Goal: Check status

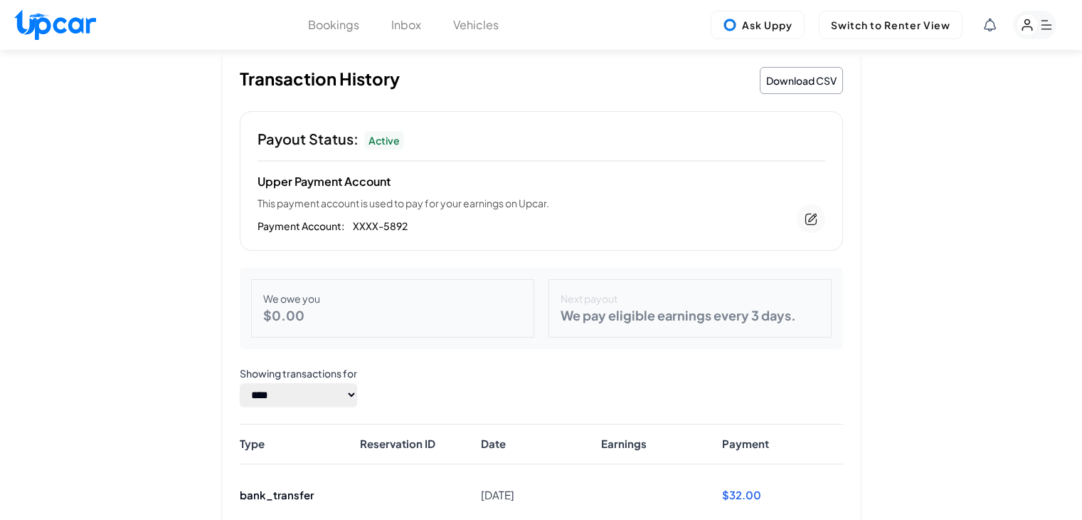
select select "****"
click at [1040, 33] on rect "button" at bounding box center [1034, 25] width 43 height 28
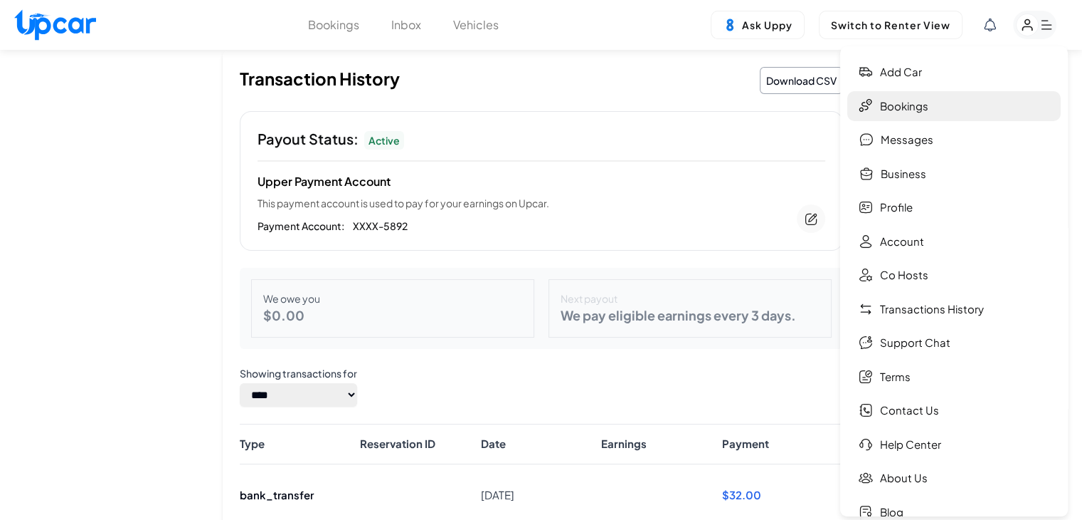
click at [914, 105] on link "Bookings" at bounding box center [955, 106] width 214 height 31
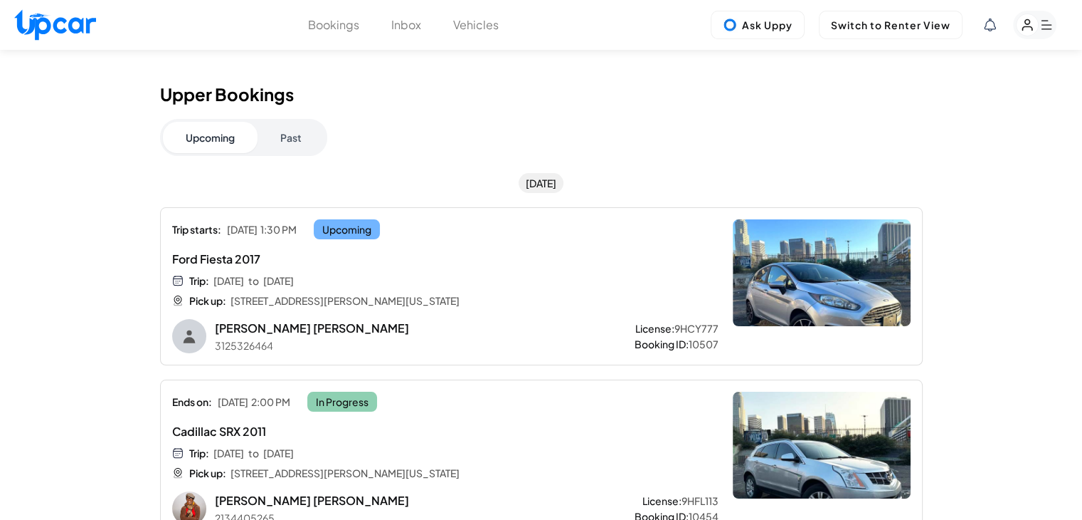
click at [987, 320] on div "Upper Bookings Upcoming Past [DATE] Trip starts: [DATE] 1:30 PM Upcoming Ford F…" at bounding box center [541, 398] width 1082 height 697
click at [771, 157] on div "Upper Bookings Upcoming Past [DATE] Trip starts: [DATE] 1:30 PM Upcoming Ford F…" at bounding box center [541, 404] width 763 height 640
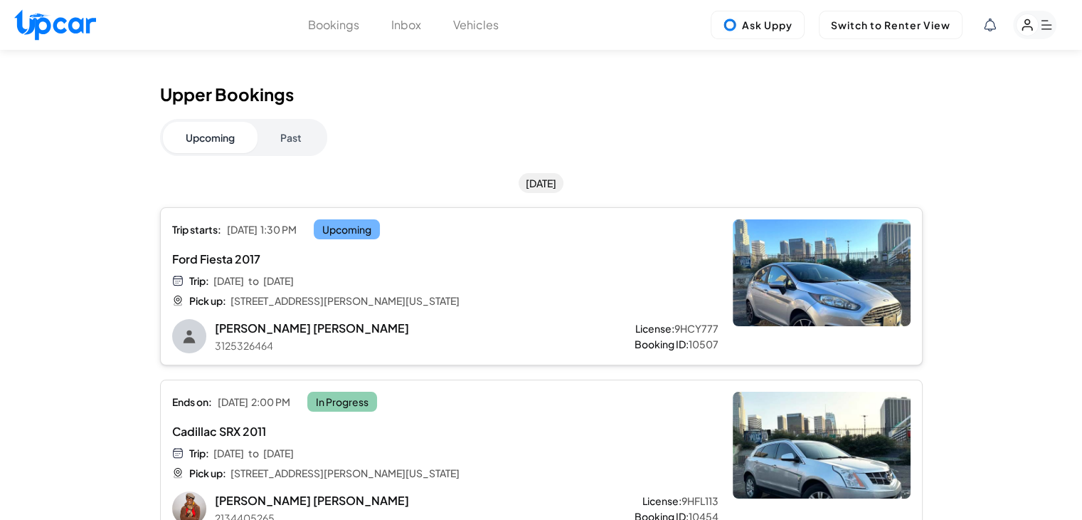
click at [589, 299] on div "Trip: [DATE] to [DATE] Pick up: [STREET_ADDRESS][PERSON_NAME][US_STATE]" at bounding box center [399, 290] width 454 height 34
